Goal: Book appointment/travel/reservation

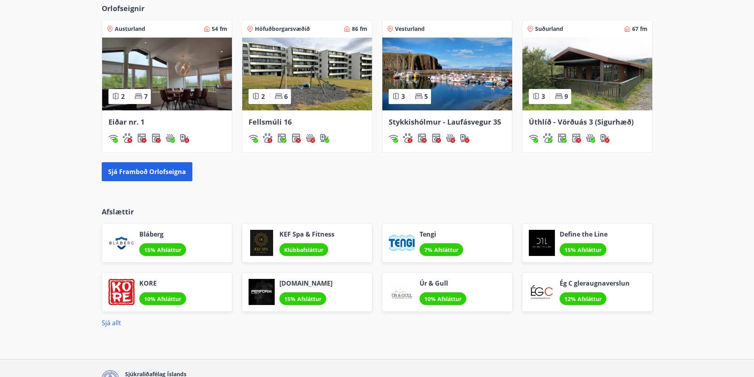
scroll to position [766, 0]
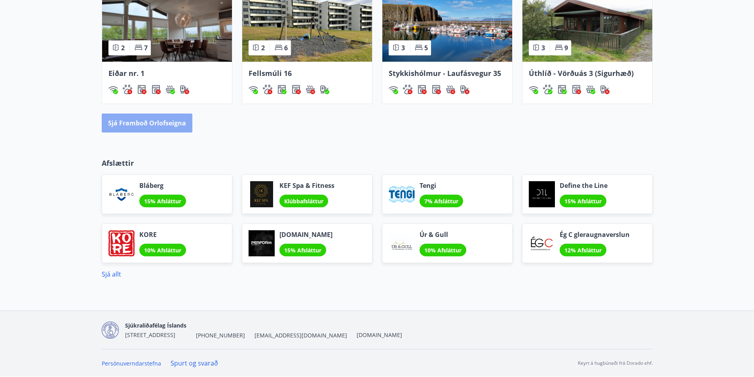
click at [174, 122] on button "Sjá framboð orlofseigna" at bounding box center [147, 123] width 91 height 19
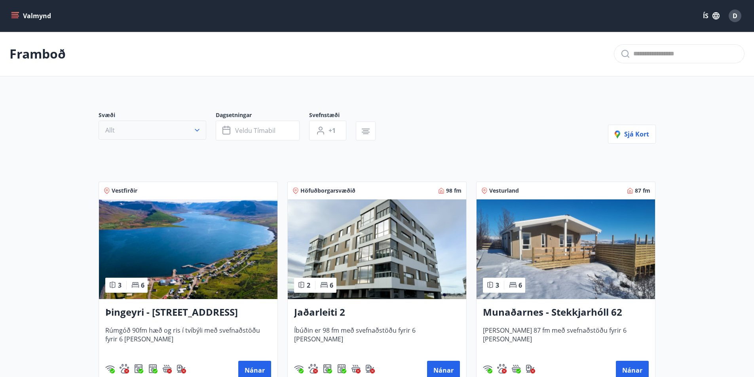
click at [197, 131] on icon "button" at bounding box center [197, 130] width 5 height 3
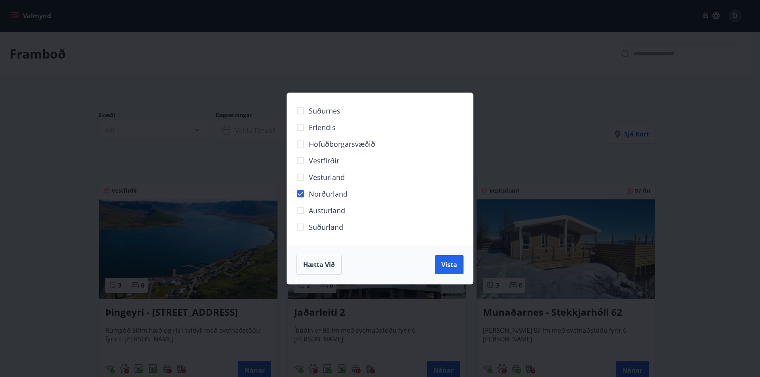
click at [445, 265] on span "Vista" at bounding box center [449, 264] width 16 height 9
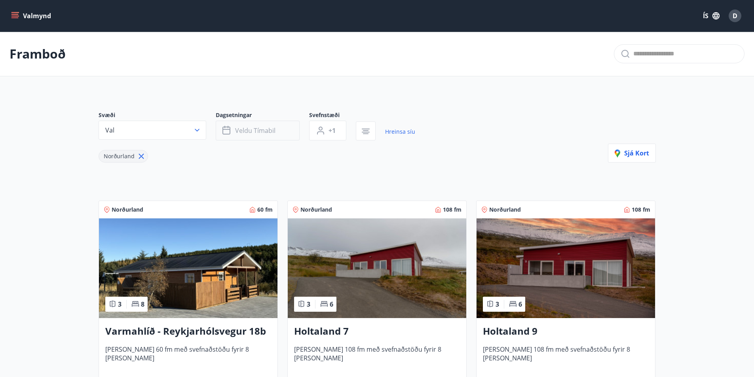
click at [255, 133] on span "Veldu tímabil" at bounding box center [255, 130] width 40 height 9
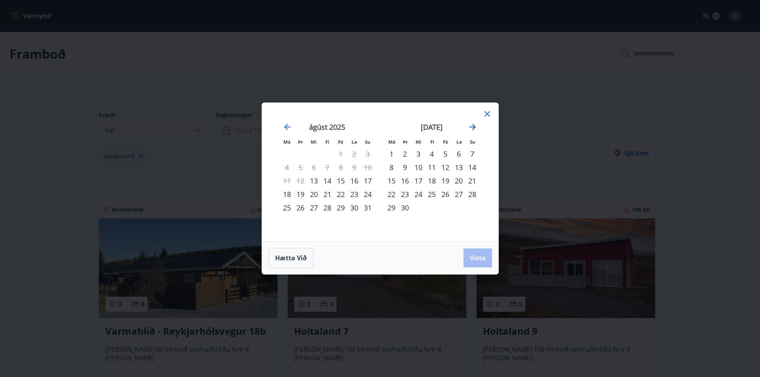
click at [473, 127] on icon "Move forward to switch to the next month." at bounding box center [472, 127] width 6 height 6
click at [472, 128] on icon "Move forward to switch to the next month." at bounding box center [472, 126] width 9 height 9
click at [445, 207] on div "28" at bounding box center [444, 207] width 13 height 13
click at [472, 205] on div "30" at bounding box center [471, 207] width 13 height 13
click at [433, 206] on div "27" at bounding box center [431, 207] width 13 height 13
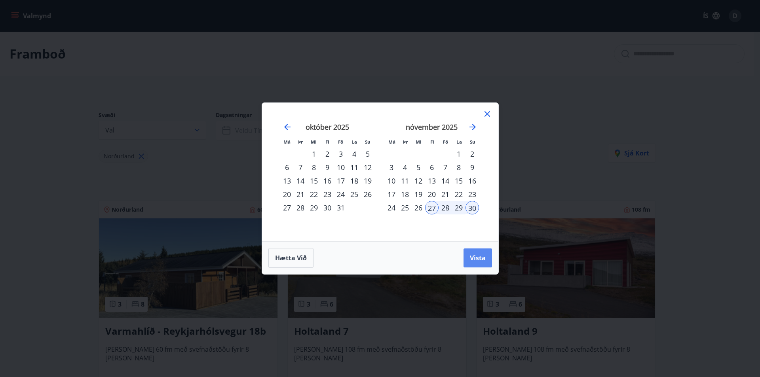
click at [480, 260] on span "Vista" at bounding box center [478, 258] width 16 height 9
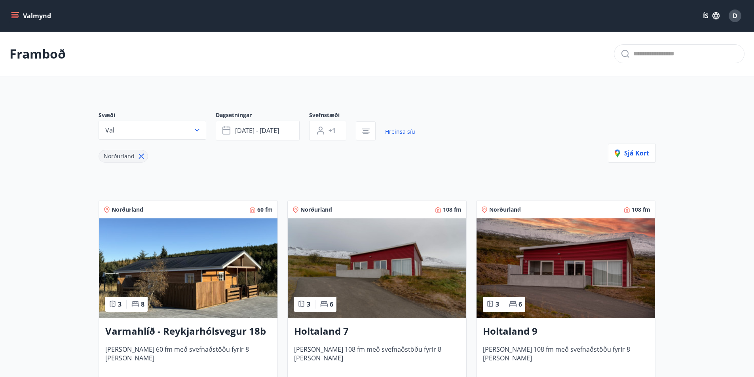
scroll to position [40, 0]
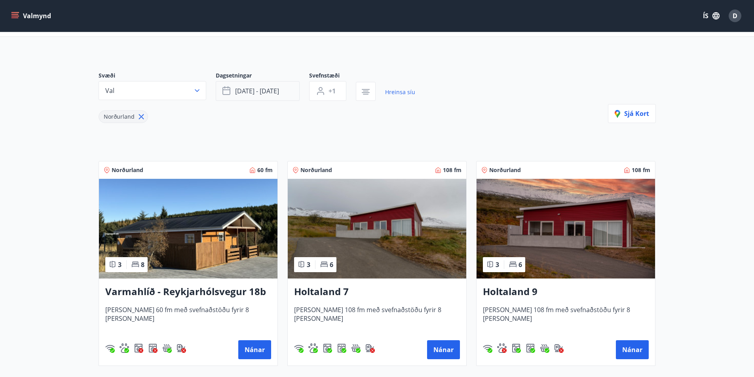
click at [250, 91] on span "[DATE] - [DATE]" at bounding box center [257, 91] width 44 height 9
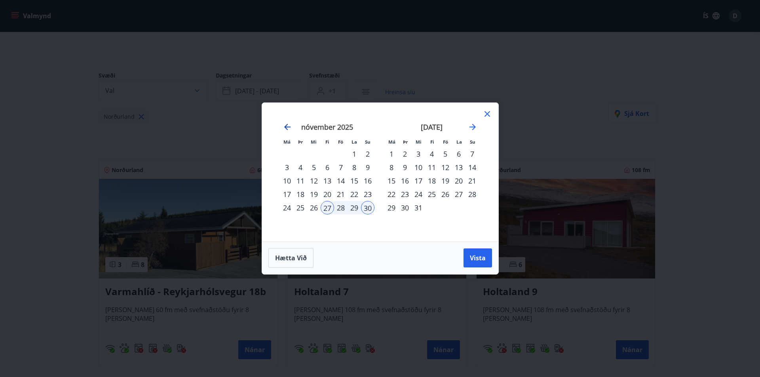
click at [288, 125] on icon "Move backward to switch to the previous month." at bounding box center [286, 126] width 9 height 9
click at [314, 207] on div "27" at bounding box center [313, 207] width 13 height 13
click at [302, 207] on div "26" at bounding box center [300, 207] width 13 height 13
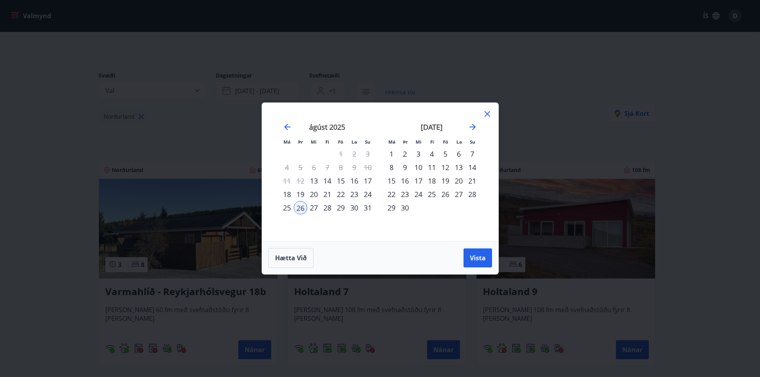
click at [354, 208] on div "30" at bounding box center [353, 207] width 13 height 13
click at [343, 209] on div "29" at bounding box center [340, 207] width 13 height 13
click at [300, 210] on div "26" at bounding box center [300, 207] width 13 height 13
click at [343, 207] on div "29" at bounding box center [340, 207] width 13 height 13
drag, startPoint x: 477, startPoint y: 254, endPoint x: 459, endPoint y: 248, distance: 19.0
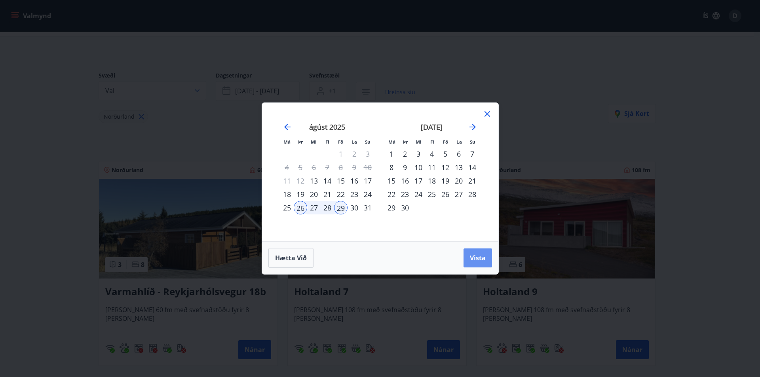
click at [477, 255] on span "Vista" at bounding box center [478, 258] width 16 height 9
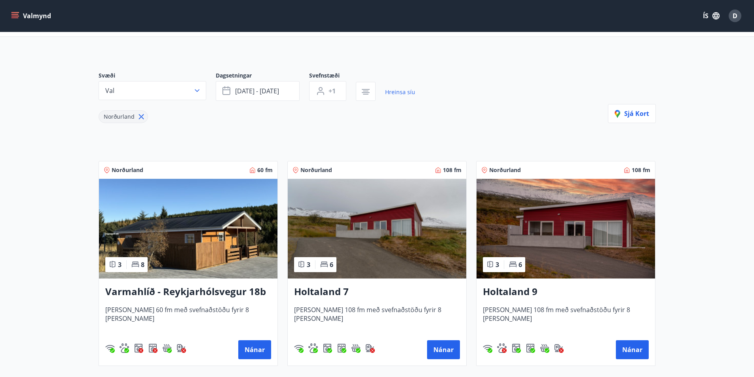
scroll to position [1, 0]
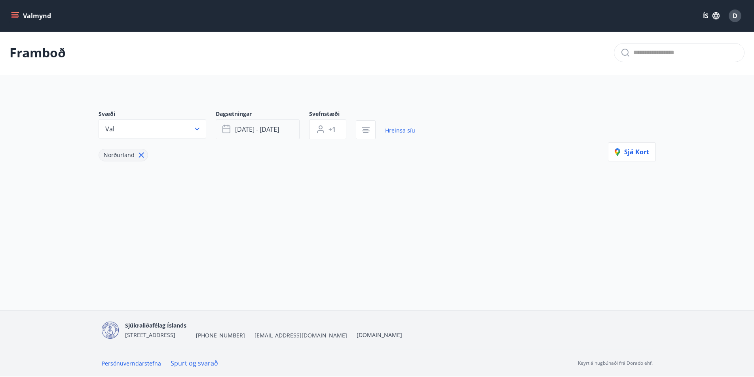
click at [268, 129] on span "[DATE] - [DATE]" at bounding box center [257, 129] width 44 height 9
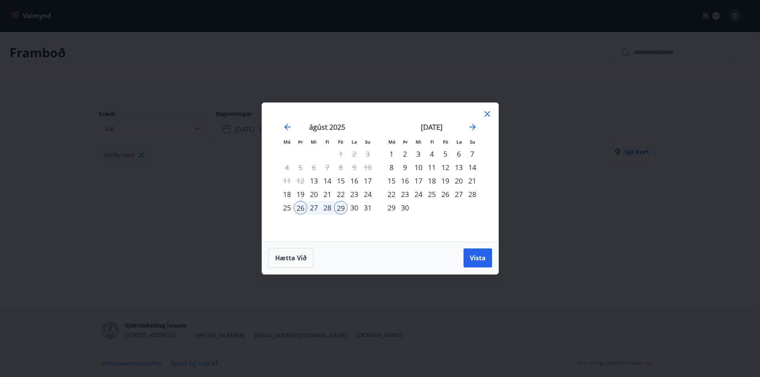
click at [368, 191] on div "24" at bounding box center [367, 194] width 13 height 13
click at [365, 209] on div "31" at bounding box center [367, 207] width 13 height 13
click at [476, 258] on span "Vista" at bounding box center [478, 258] width 16 height 9
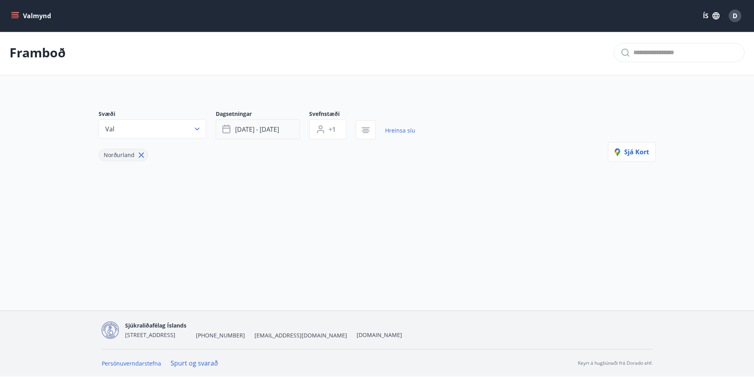
click at [285, 133] on button "[DATE] - [DATE]" at bounding box center [258, 129] width 84 height 20
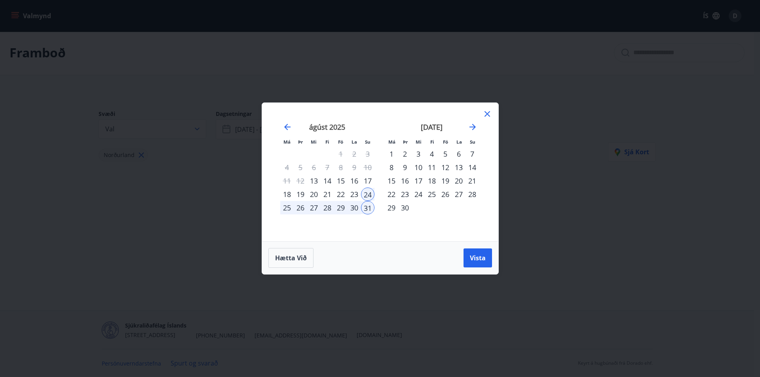
click at [483, 116] on icon at bounding box center [486, 113] width 9 height 9
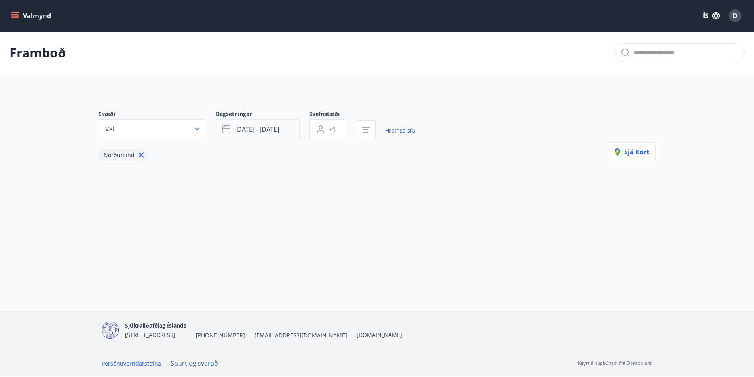
click at [271, 130] on span "[DATE] - [DATE]" at bounding box center [257, 129] width 44 height 9
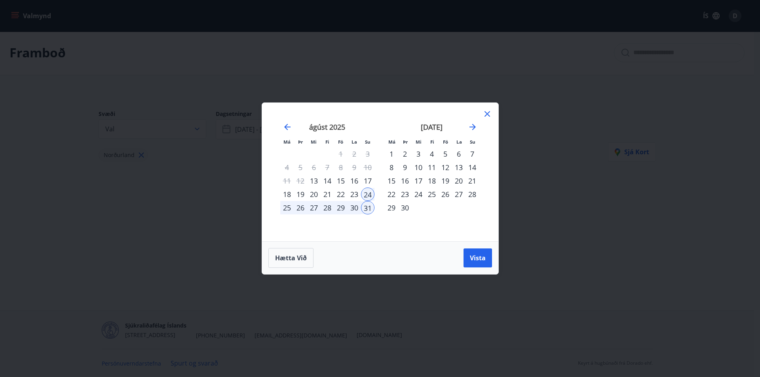
click at [240, 179] on div "Má Þr Mi Fi Fö La Su Má Þr Mi Fi Fö La Su [DATE] 1 2 3 4 5 6 7 8 9 10 11 12 13 …" at bounding box center [380, 188] width 760 height 377
click at [487, 114] on icon at bounding box center [487, 114] width 6 height 6
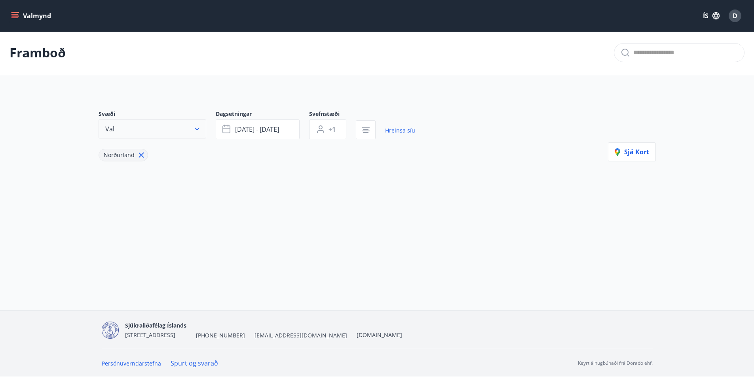
click at [203, 126] on button "Val" at bounding box center [153, 128] width 108 height 19
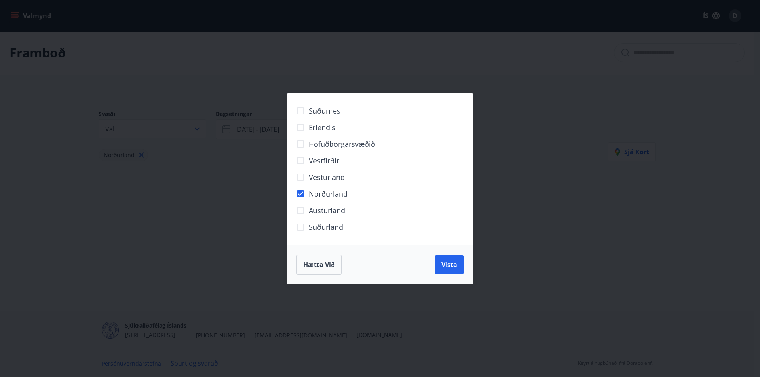
click at [225, 197] on div "Suðurnes Erlendis Höfuðborgarsvæðið [GEOGRAPHIC_DATA] [GEOGRAPHIC_DATA] [GEOGRA…" at bounding box center [380, 188] width 760 height 377
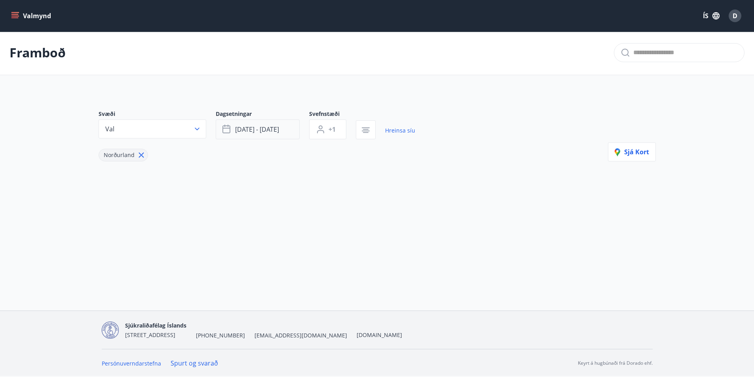
click at [258, 127] on span "[DATE] - [DATE]" at bounding box center [257, 129] width 44 height 9
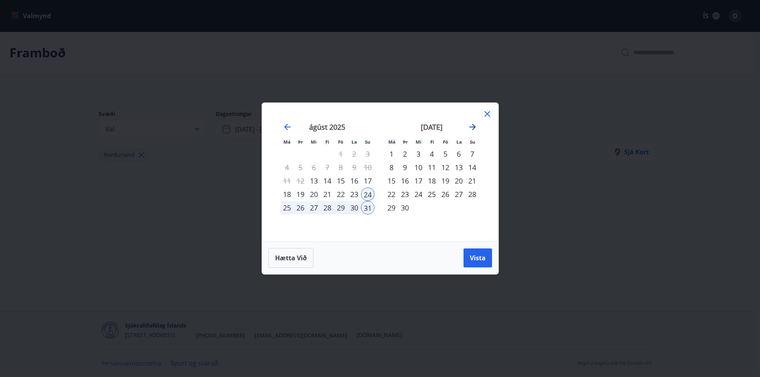
click at [474, 127] on icon "Move forward to switch to the next month." at bounding box center [472, 127] width 6 height 6
click at [431, 154] on div "2" at bounding box center [431, 153] width 13 height 13
click at [472, 154] on div "5" at bounding box center [471, 153] width 13 height 13
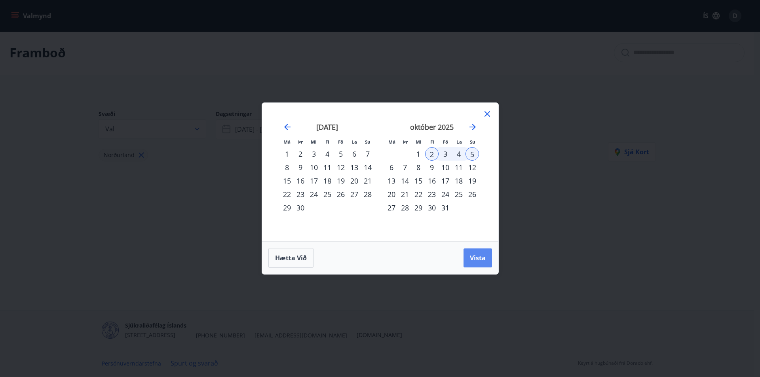
click at [479, 255] on span "Vista" at bounding box center [478, 258] width 16 height 9
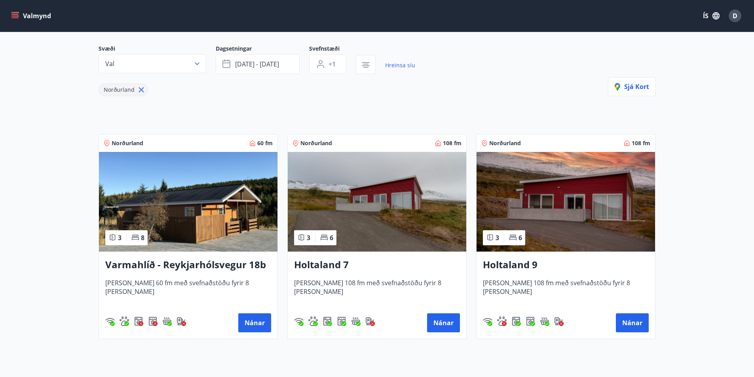
scroll to position [54, 0]
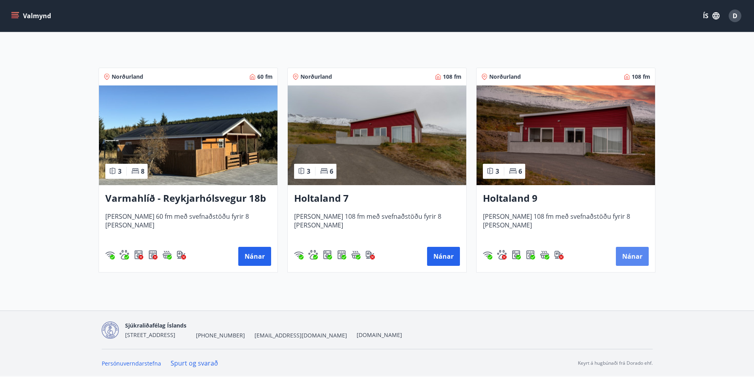
click at [643, 255] on button "Nánar" at bounding box center [632, 256] width 33 height 19
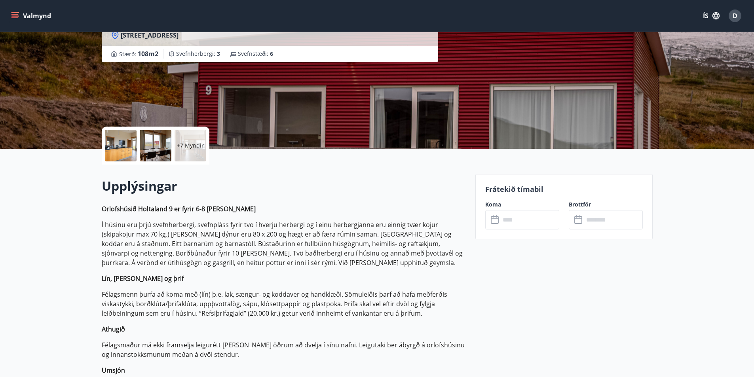
scroll to position [158, 0]
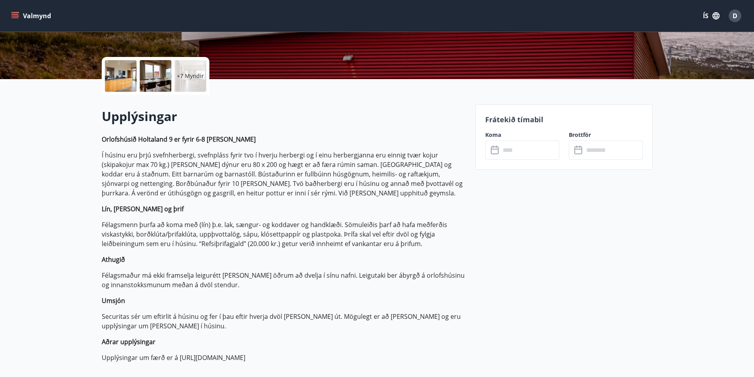
click at [504, 154] on input "text" at bounding box center [529, 149] width 59 height 19
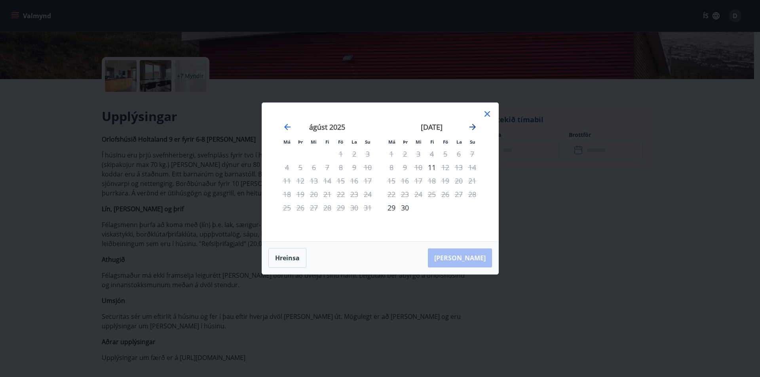
click at [472, 125] on icon "Move forward to switch to the next month." at bounding box center [472, 126] width 9 height 9
drag, startPoint x: 532, startPoint y: 199, endPoint x: 473, endPoint y: 126, distance: 93.7
click at [533, 199] on div "Má Þr Mi Fi Fö La Su Má Þr Mi Fi Fö La Su [DATE] 1 2 3 4 5 6 7 8 9 10 11 12 13 …" at bounding box center [380, 188] width 760 height 377
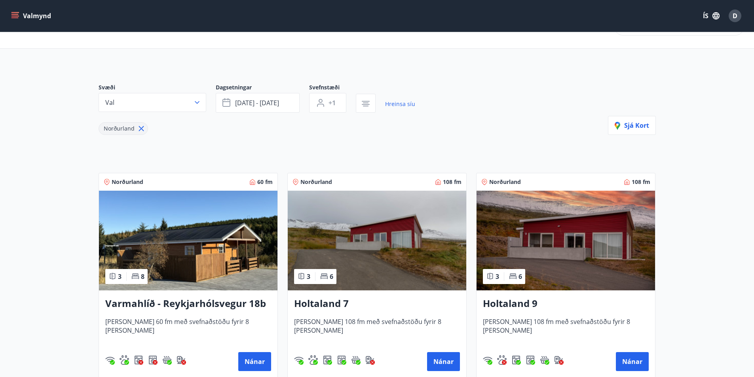
scroll to position [79, 0]
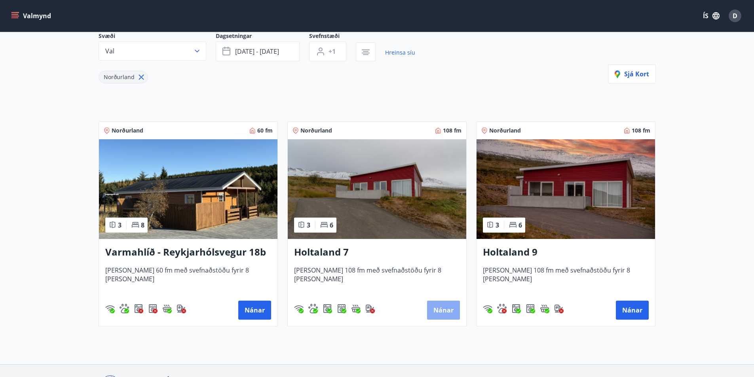
click at [446, 309] on button "Nánar" at bounding box center [443, 310] width 33 height 19
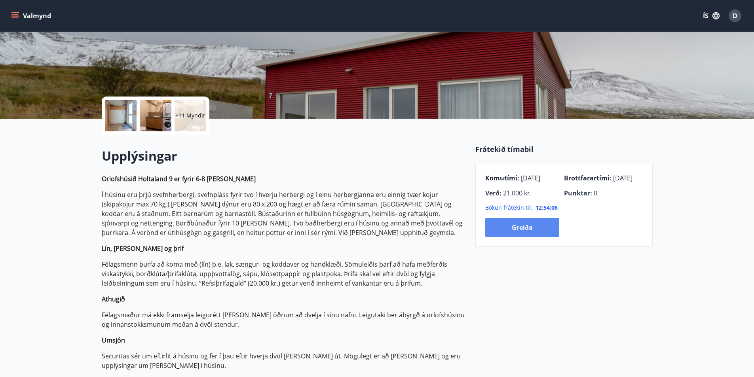
click at [501, 229] on button "Greiða" at bounding box center [522, 227] width 74 height 19
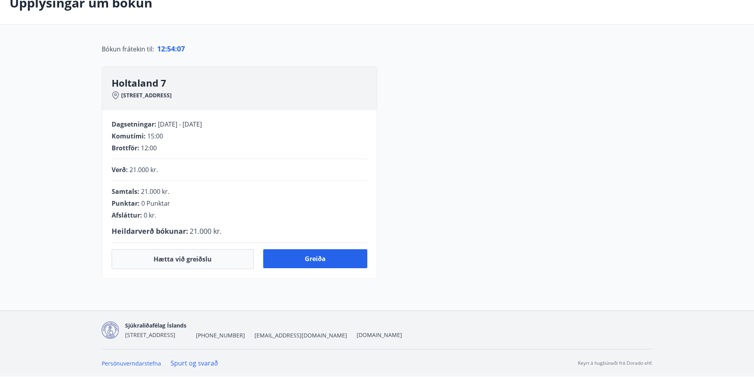
scroll to position [119, 0]
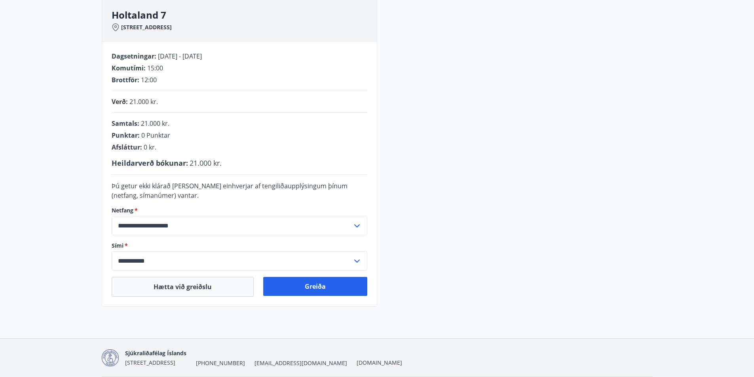
click at [444, 87] on div "**********" at bounding box center [377, 152] width 551 height 308
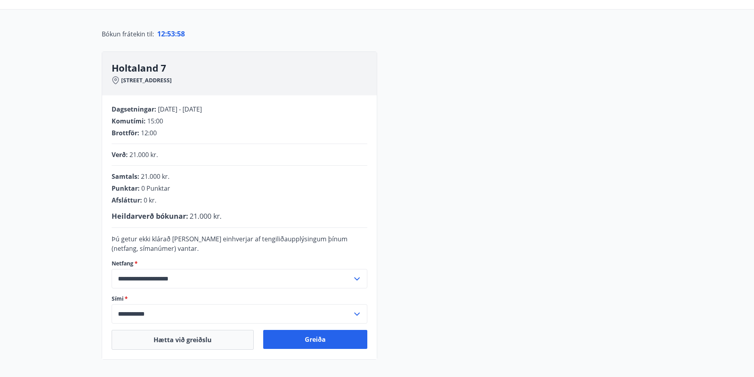
scroll to position [0, 0]
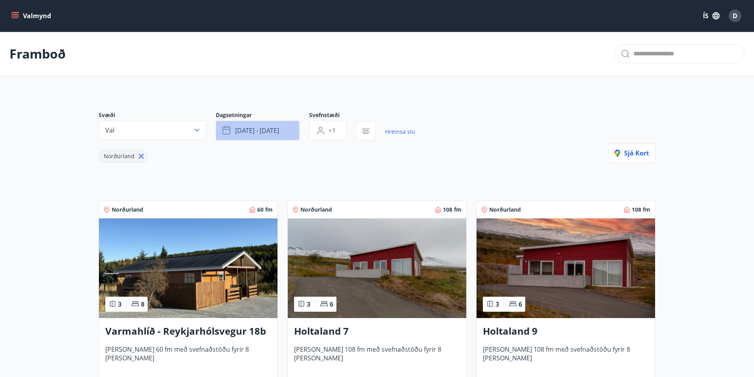
click at [256, 129] on span "[DATE] - [DATE]" at bounding box center [257, 130] width 44 height 9
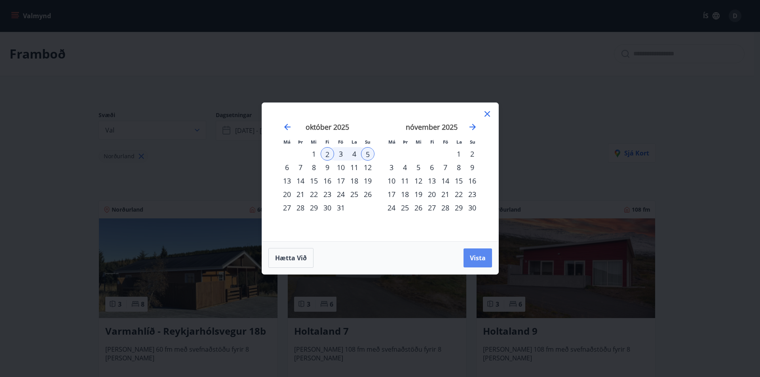
click at [476, 254] on span "Vista" at bounding box center [478, 258] width 16 height 9
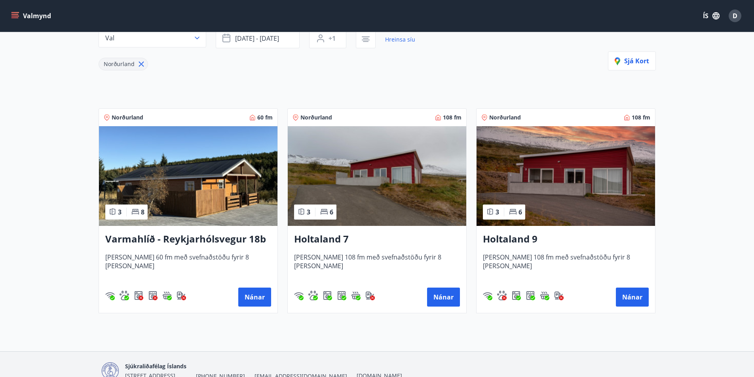
scroll to position [133, 0]
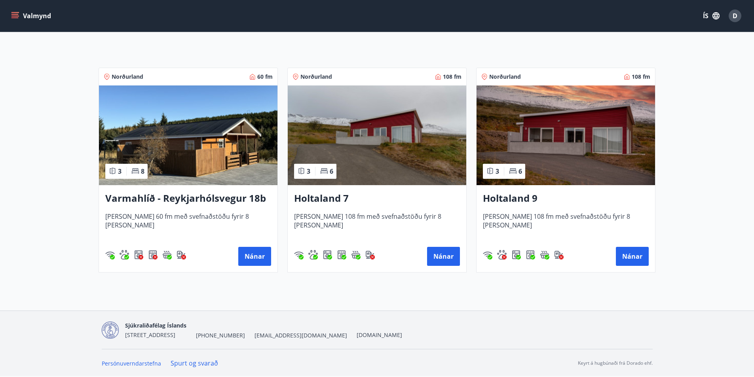
click at [545, 136] on img at bounding box center [565, 135] width 178 height 100
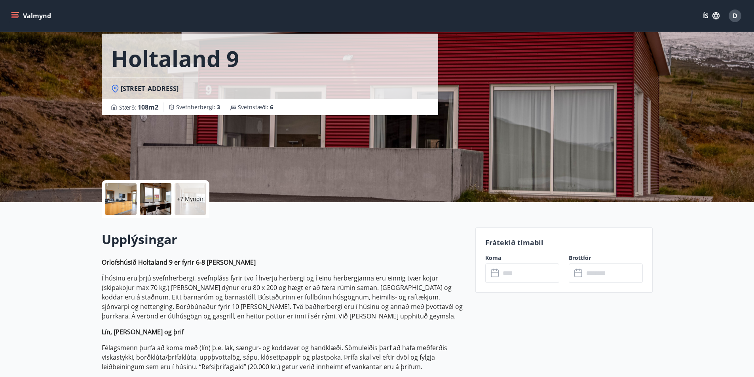
scroll to position [79, 0]
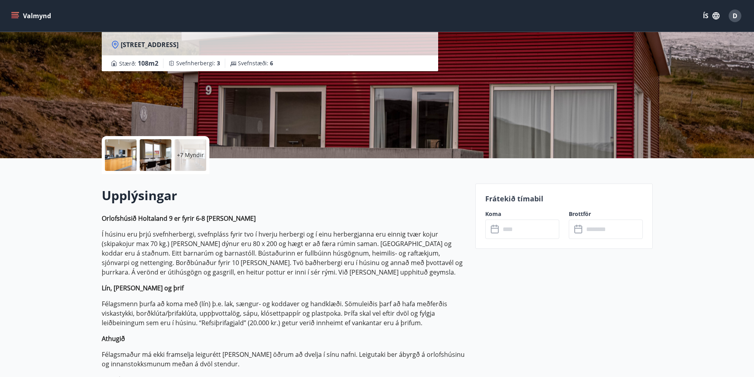
click at [527, 234] on input "text" at bounding box center [529, 229] width 59 height 19
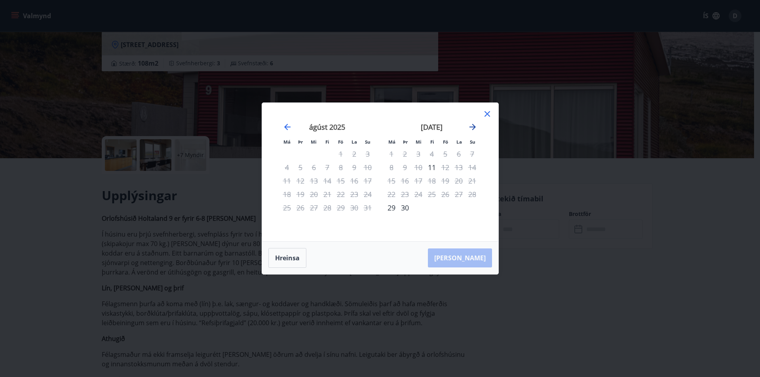
click at [473, 126] on icon "Move forward to switch to the next month." at bounding box center [472, 127] width 6 height 6
click at [482, 114] on icon at bounding box center [486, 113] width 9 height 9
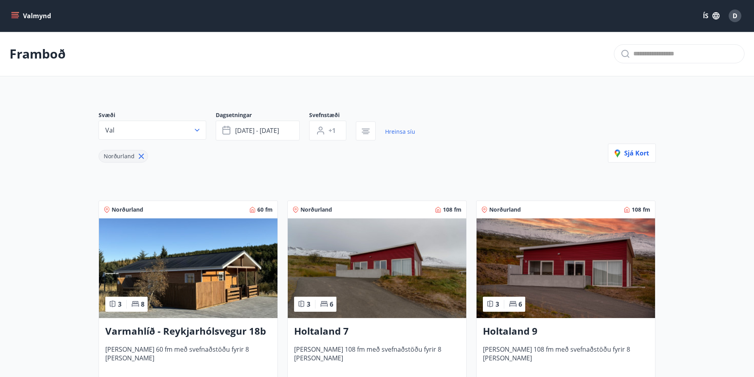
click at [373, 254] on img at bounding box center [377, 268] width 178 height 100
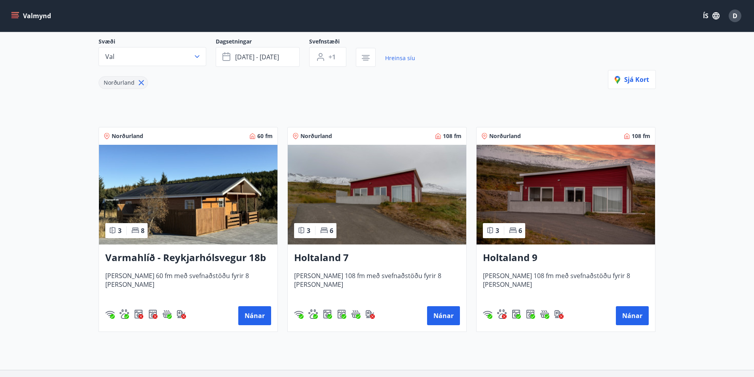
scroll to position [79, 0]
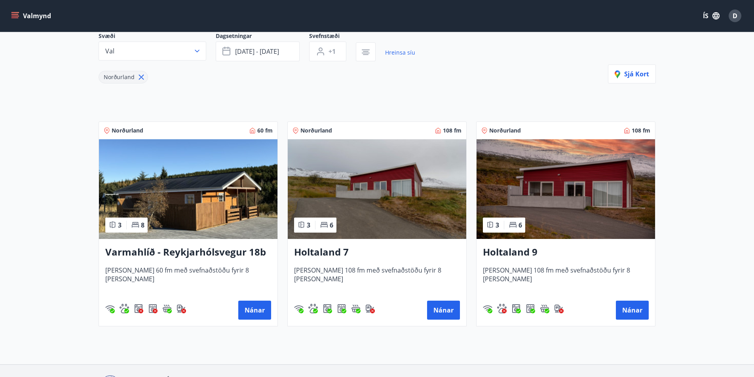
click at [428, 190] on img at bounding box center [377, 189] width 178 height 100
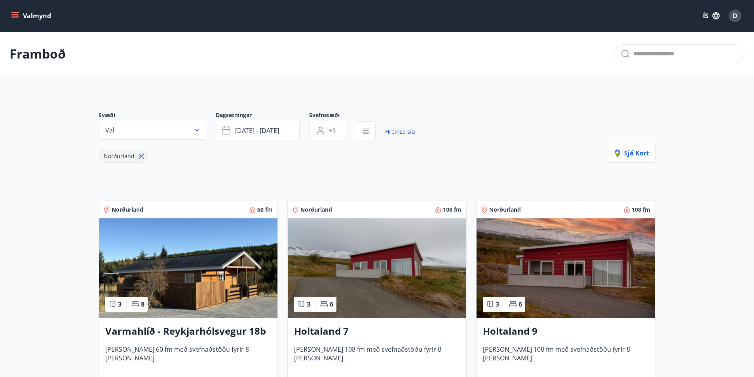
click at [579, 268] on img at bounding box center [565, 268] width 178 height 100
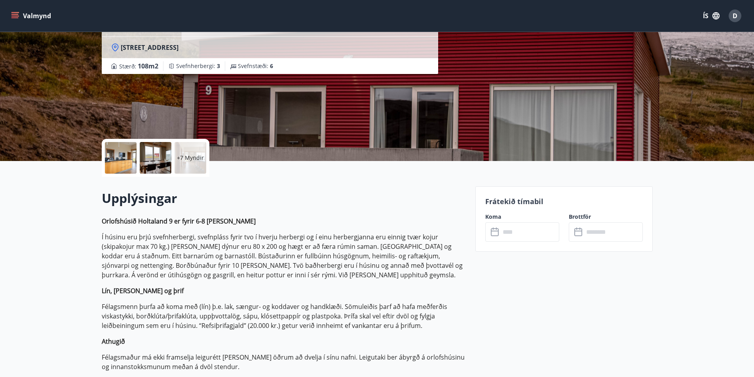
scroll to position [79, 0]
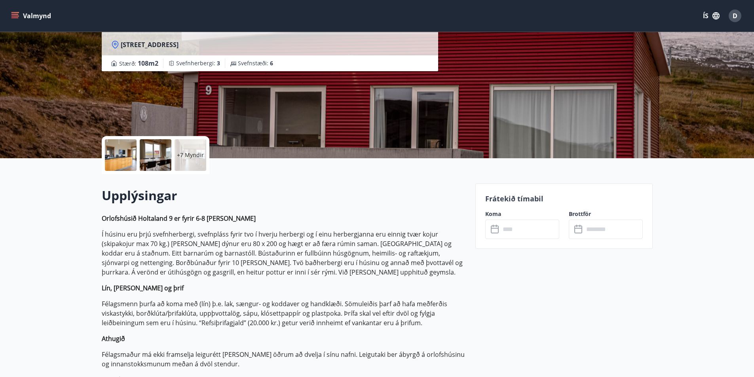
click at [518, 231] on input "text" at bounding box center [529, 229] width 59 height 19
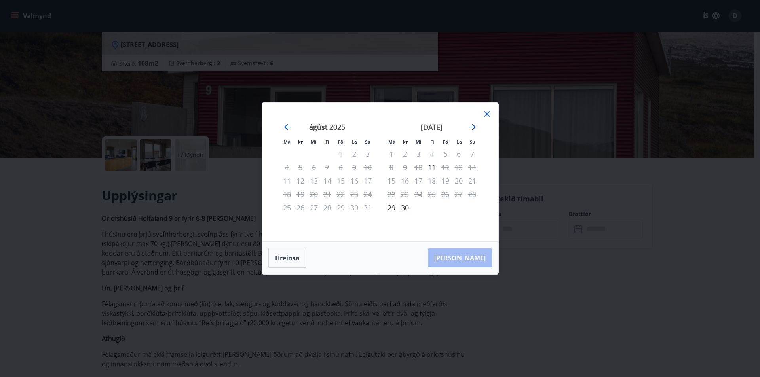
click at [473, 129] on icon "Move forward to switch to the next month." at bounding box center [472, 127] width 6 height 6
drag, startPoint x: 399, startPoint y: 78, endPoint x: 301, endPoint y: 4, distance: 122.9
click at [399, 77] on div "Má Þr Mi Fi Fö La Su Má Þr Mi Fi Fö La Su [DATE] 1 2 3 4 5 6 7 8 9 10 11 12 13 …" at bounding box center [380, 188] width 760 height 377
